Goal: Task Accomplishment & Management: Understand process/instructions

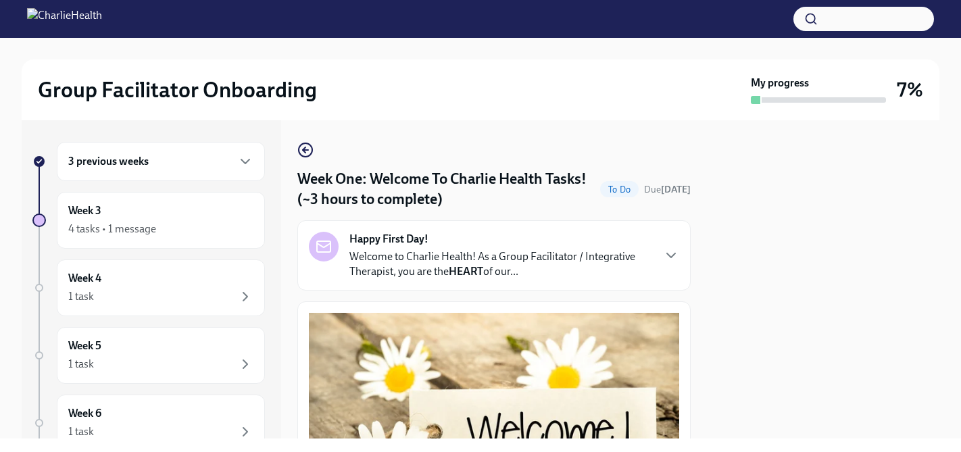
scroll to position [1739, 0]
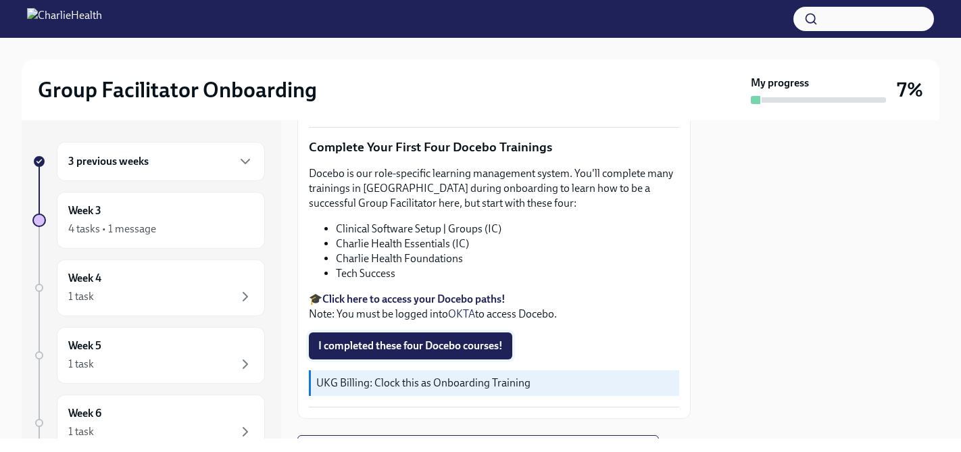
click at [475, 339] on span "I completed these four Docebo courses!" at bounding box center [410, 346] width 185 height 14
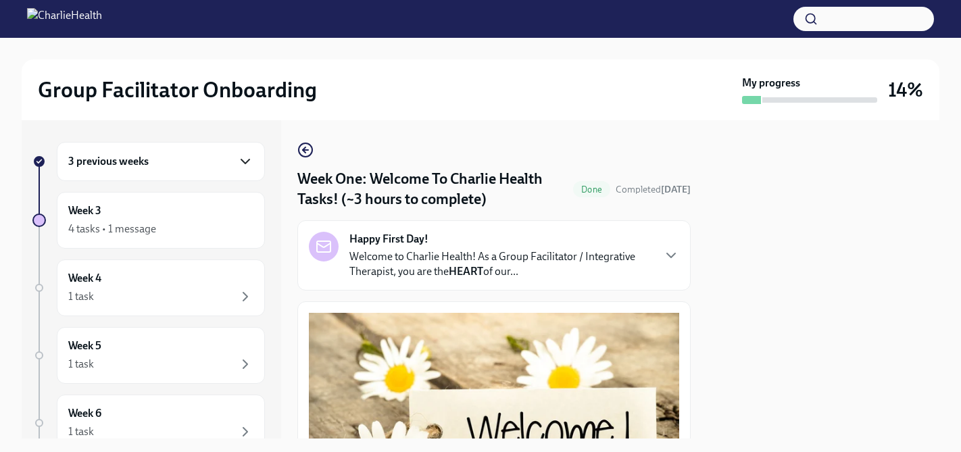
click at [237, 154] on icon "button" at bounding box center [245, 161] width 16 height 16
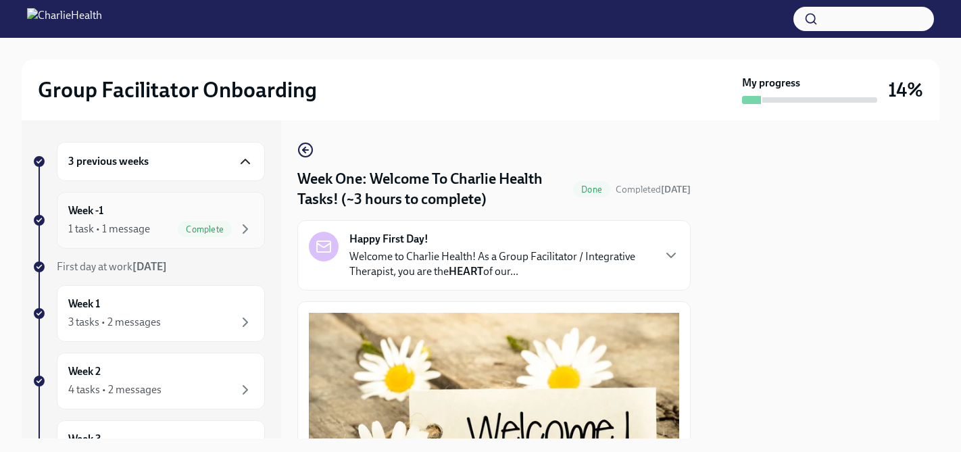
click at [214, 208] on div "Week -1 1 task • 1 message Complete" at bounding box center [160, 220] width 185 height 34
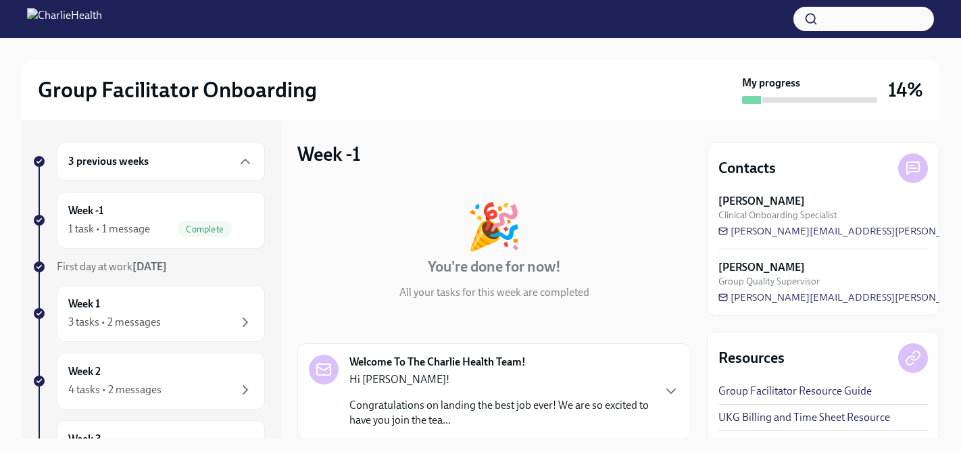
scroll to position [56, 0]
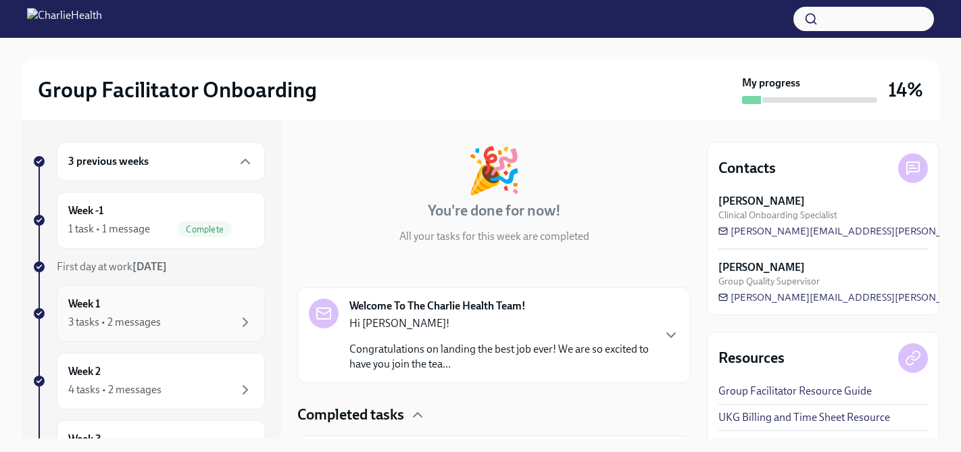
click at [211, 310] on div "Week 1 3 tasks • 2 messages" at bounding box center [160, 314] width 185 height 34
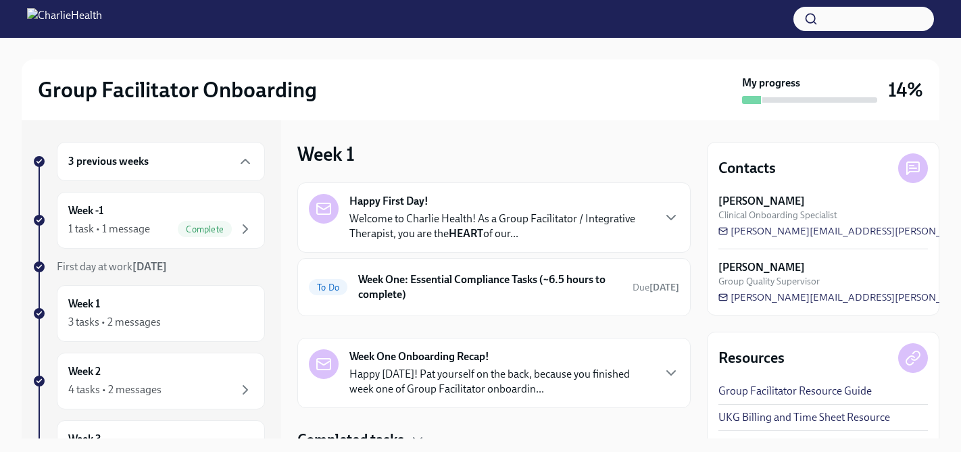
scroll to position [55, 0]
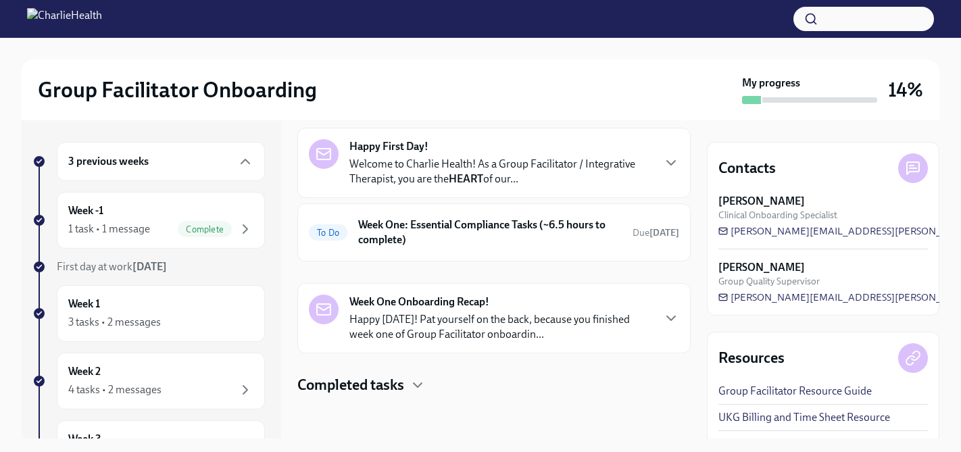
click at [531, 174] on p "Welcome to Charlie Health! As a Group Facilitator / Integrative Therapist, you …" at bounding box center [501, 172] width 303 height 30
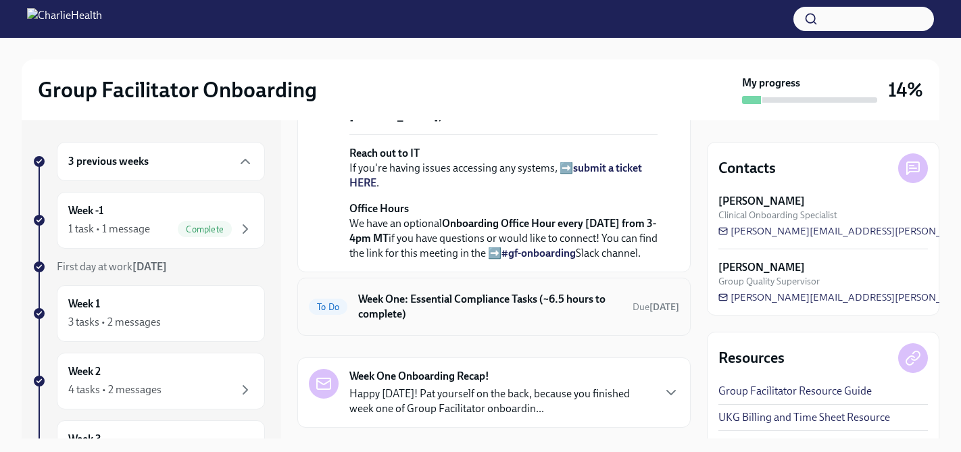
scroll to position [592, 0]
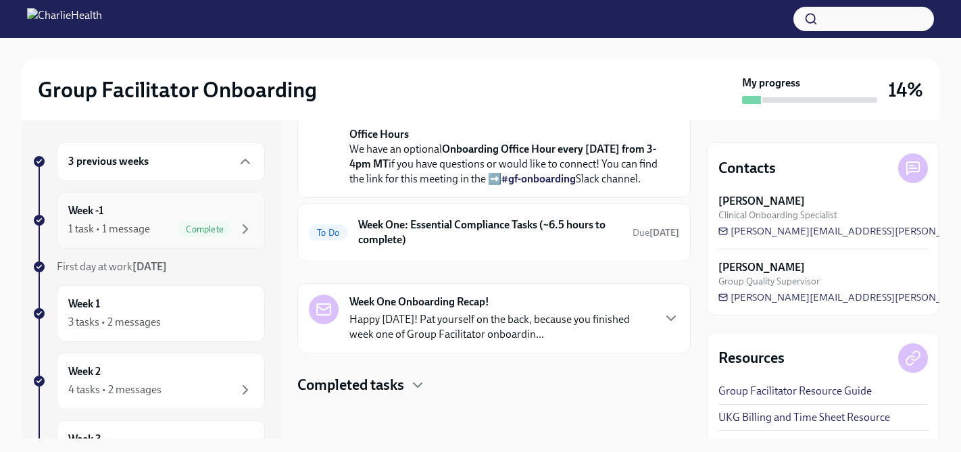
click at [147, 216] on div "Week -1 1 task • 1 message Complete" at bounding box center [160, 220] width 185 height 34
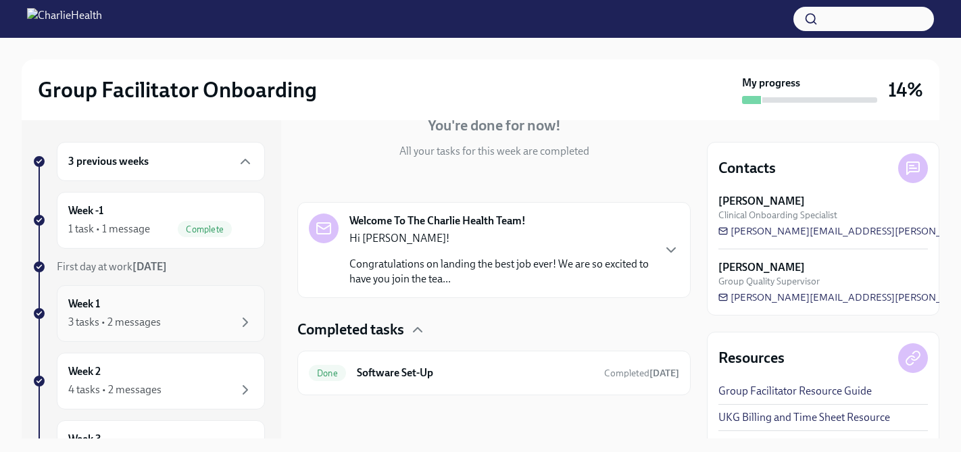
click at [162, 307] on div "Week 1 3 tasks • 2 messages" at bounding box center [160, 314] width 185 height 34
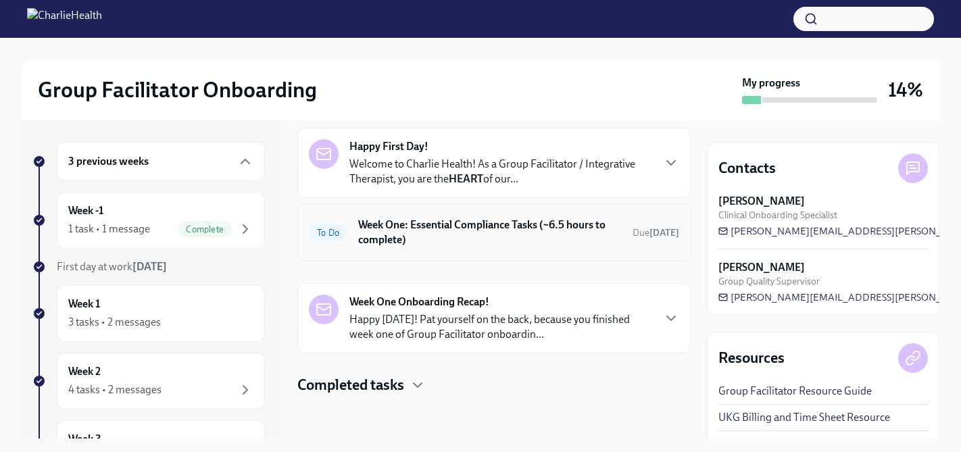
click at [514, 240] on h6 "Week One: Essential Compliance Tasks (~6.5 hours to complete)" at bounding box center [490, 233] width 264 height 30
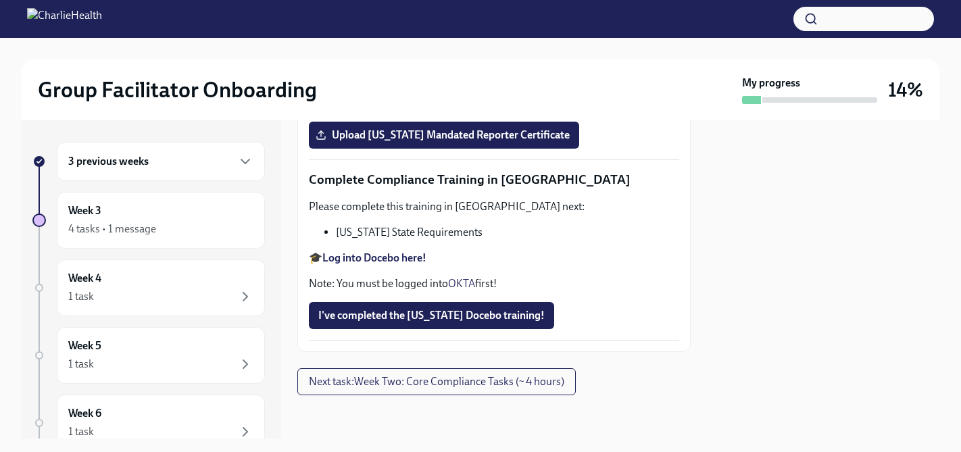
scroll to position [3080, 0]
click at [187, 157] on div "3 previous weeks" at bounding box center [160, 161] width 185 height 16
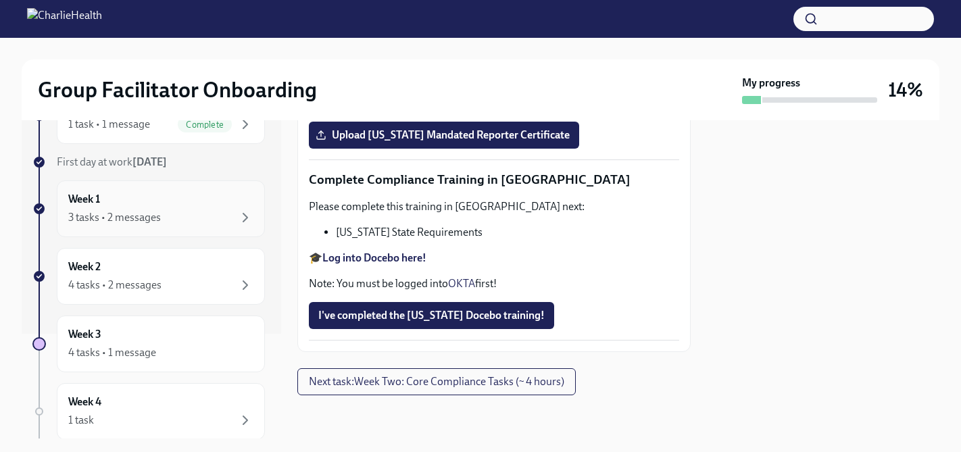
scroll to position [107, 0]
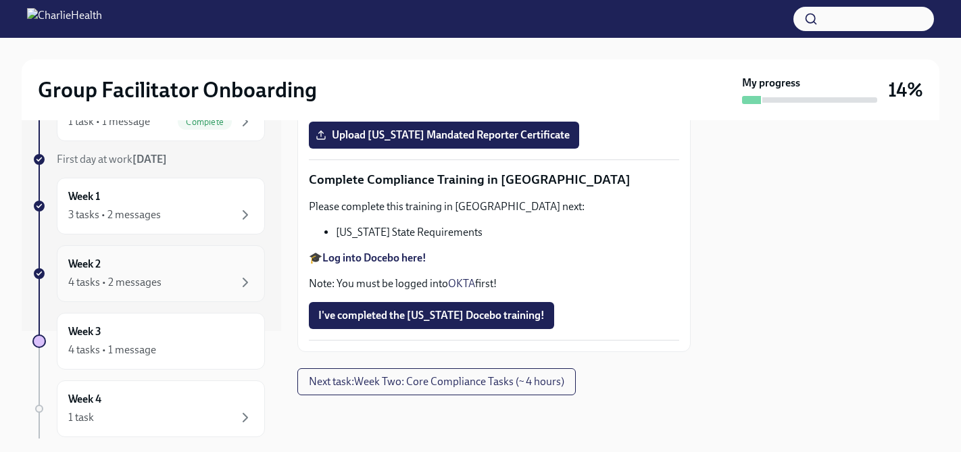
click at [194, 278] on div "4 tasks • 2 messages" at bounding box center [160, 282] width 185 height 16
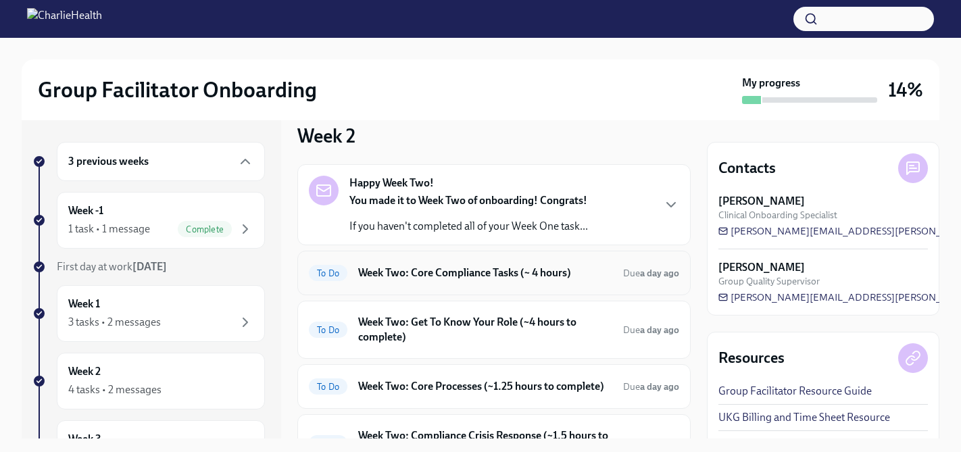
scroll to position [18, 0]
click at [168, 304] on div "Week 1 3 tasks • 2 messages" at bounding box center [160, 314] width 185 height 34
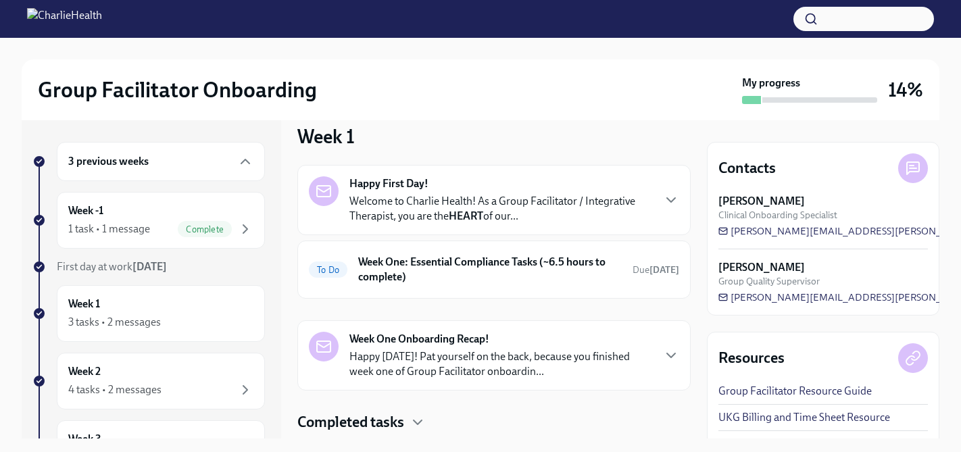
scroll to position [55, 0]
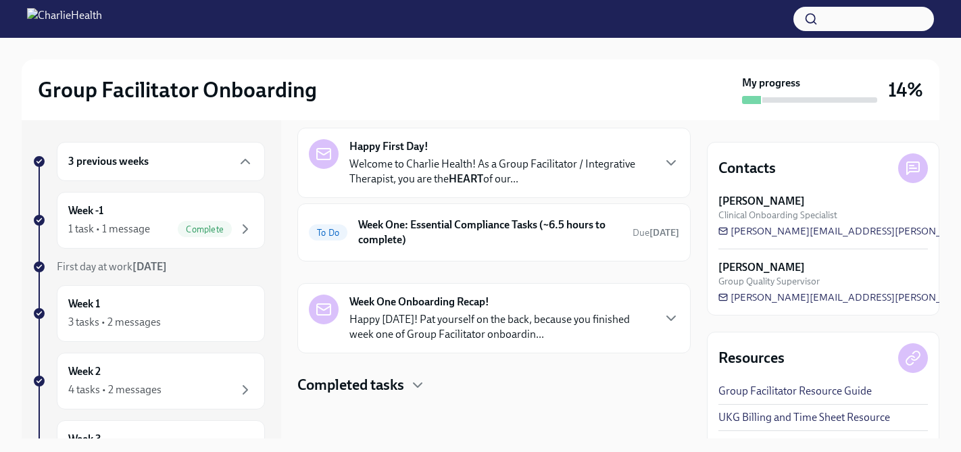
click at [560, 177] on p "Welcome to Charlie Health! As a Group Facilitator / Integrative Therapist, you …" at bounding box center [501, 172] width 303 height 30
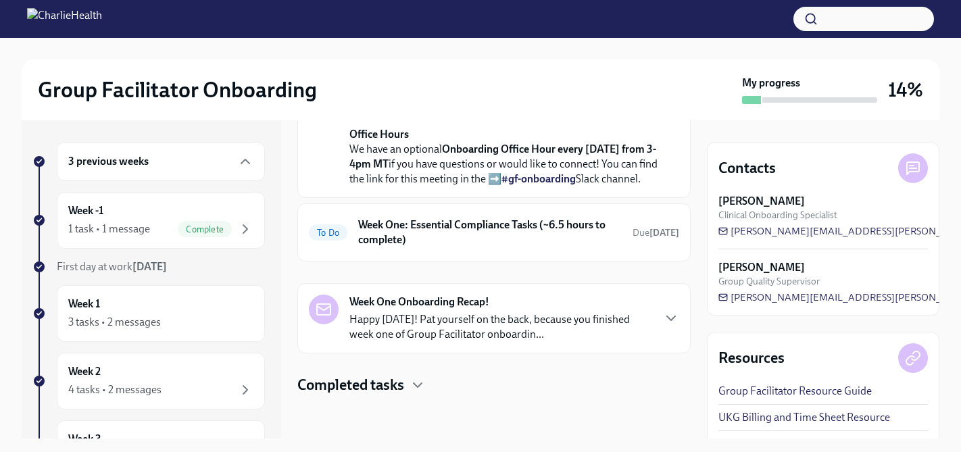
scroll to position [656, 0]
click at [568, 245] on h6 "Week One: Essential Compliance Tasks (~6.5 hours to complete)" at bounding box center [490, 233] width 264 height 30
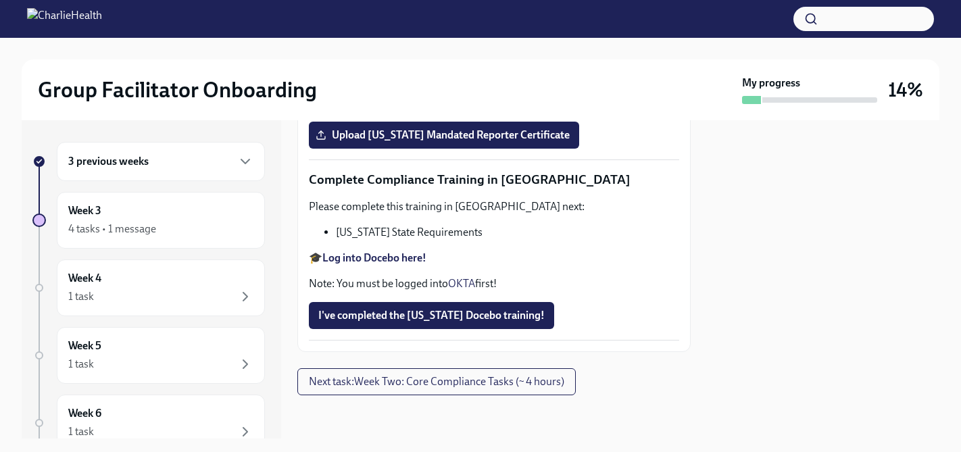
scroll to position [3094, 0]
